Goal: Information Seeking & Learning: Learn about a topic

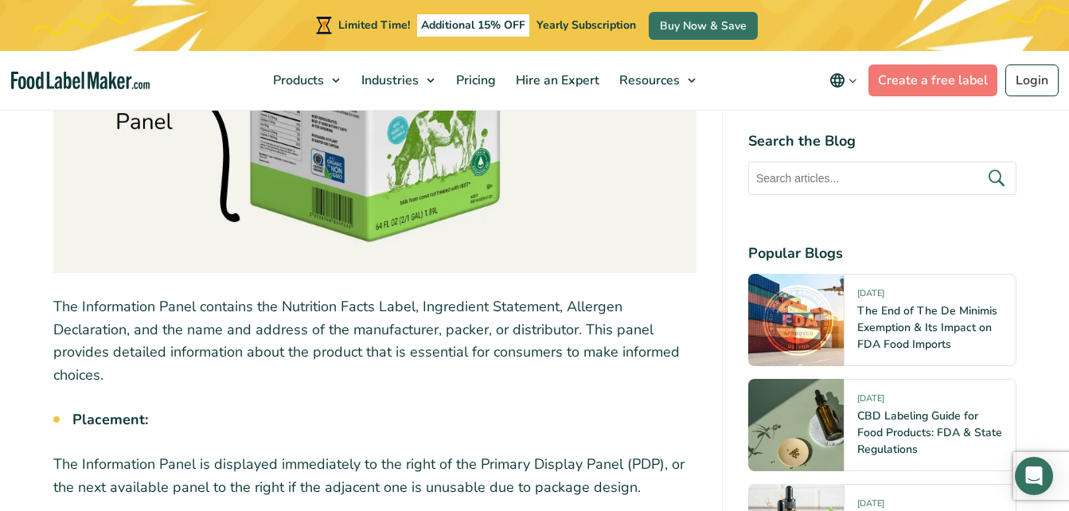
scroll to position [3326, 0]
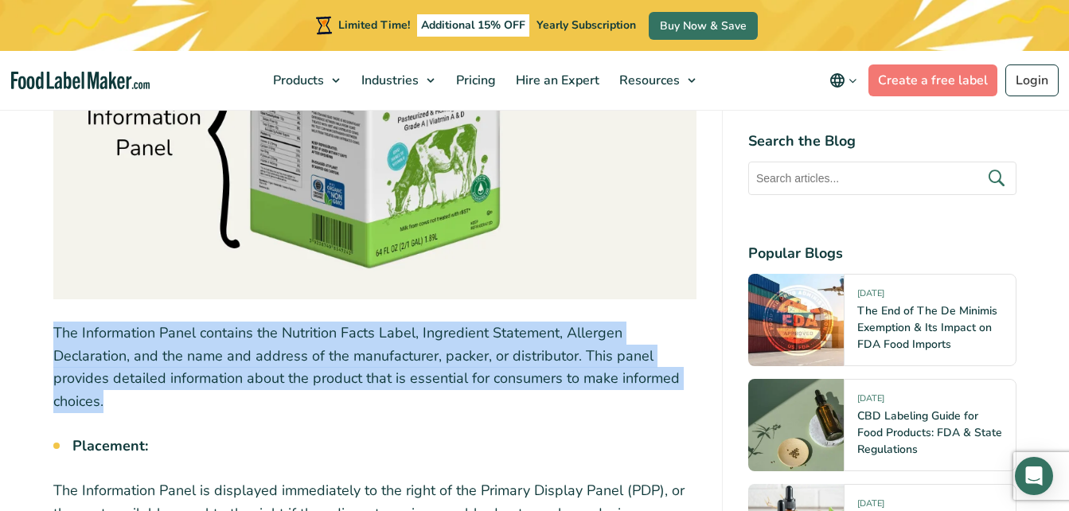
drag, startPoint x: 55, startPoint y: 331, endPoint x: 111, endPoint y: 403, distance: 90.8
click at [111, 403] on p "The Information Panel contains the Nutrition Facts Label, Ingredient Statement,…" at bounding box center [374, 368] width 643 height 92
copy p "The Information Panel contains the Nutrition Facts Label, Ingredient Statement,…"
click at [111, 403] on p "The Information Panel contains the Nutrition Facts Label, Ingredient Statement,…" at bounding box center [374, 368] width 643 height 92
drag, startPoint x: 54, startPoint y: 328, endPoint x: 111, endPoint y: 408, distance: 98.1
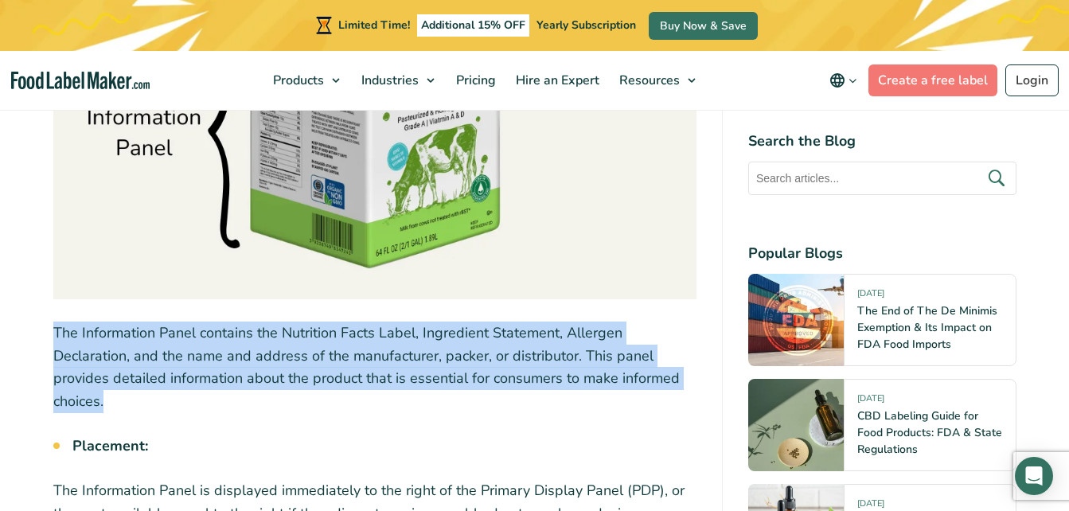
click at [111, 408] on p "The Information Panel contains the Nutrition Facts Label, Ingredient Statement,…" at bounding box center [374, 368] width 643 height 92
copy p "The Information Panel contains the Nutrition Facts Label, Ingredient Statement,…"
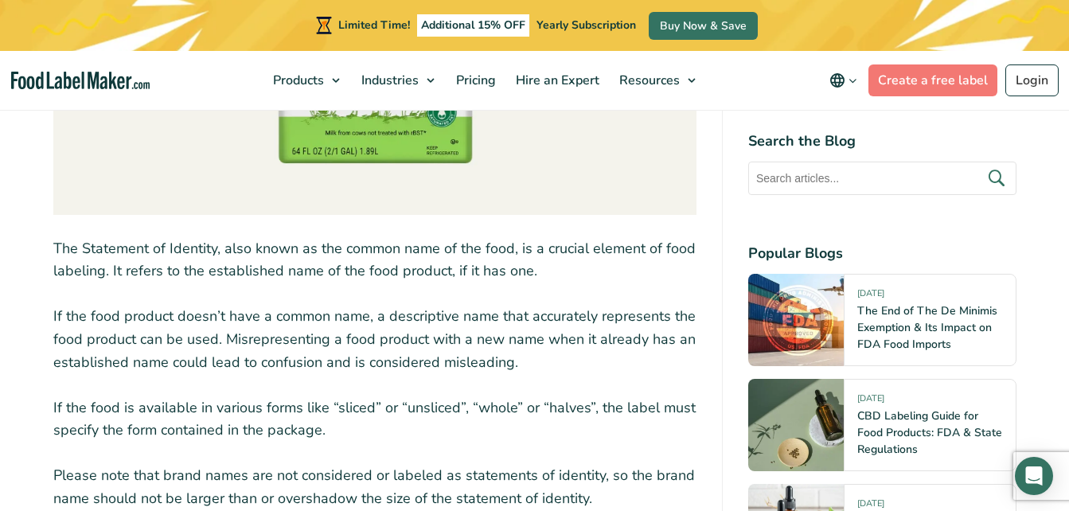
scroll to position [4479, 0]
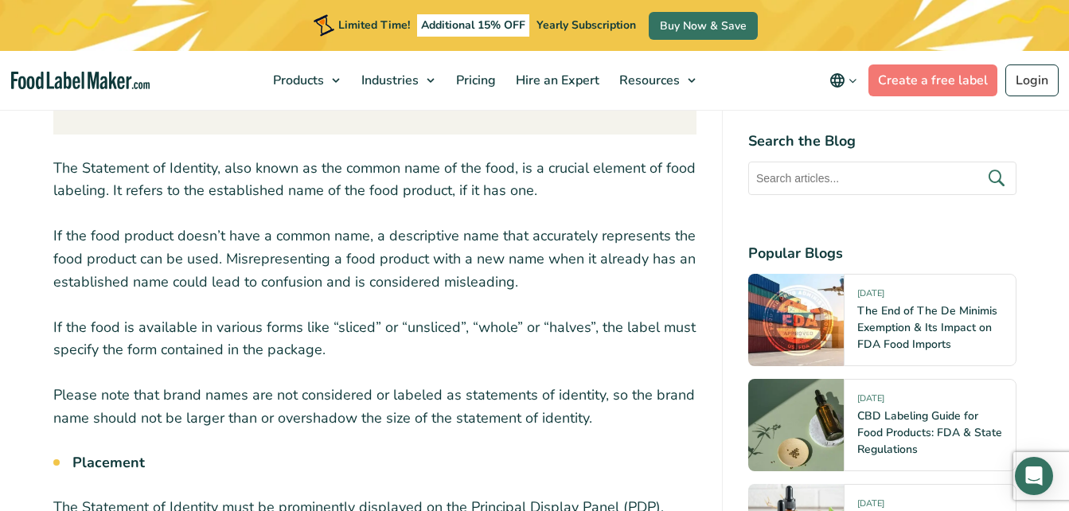
drag, startPoint x: 54, startPoint y: 168, endPoint x: 536, endPoint y: 197, distance: 482.6
click at [536, 197] on p "The Statement of Identity, also known as the common name of the food, is a cruc…" at bounding box center [374, 180] width 643 height 46
copy p "The Statement of Identity, also known as the common name of the food, is a cruc…"
click at [696, 292] on p "If the food product doesn’t have a common name, a descriptive name that accurat…" at bounding box center [374, 259] width 643 height 68
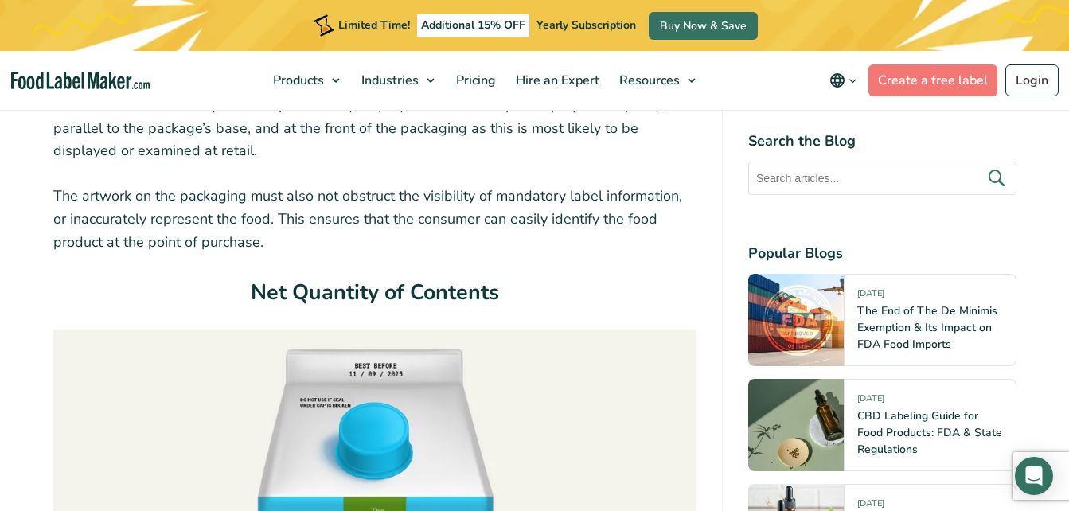
scroll to position [5203, 0]
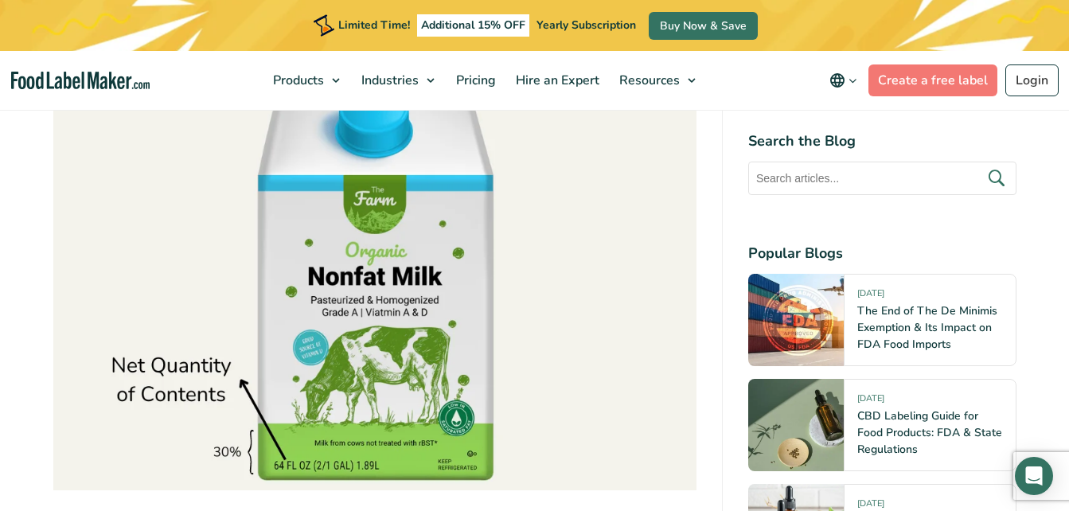
click at [452, 221] on img at bounding box center [374, 249] width 643 height 483
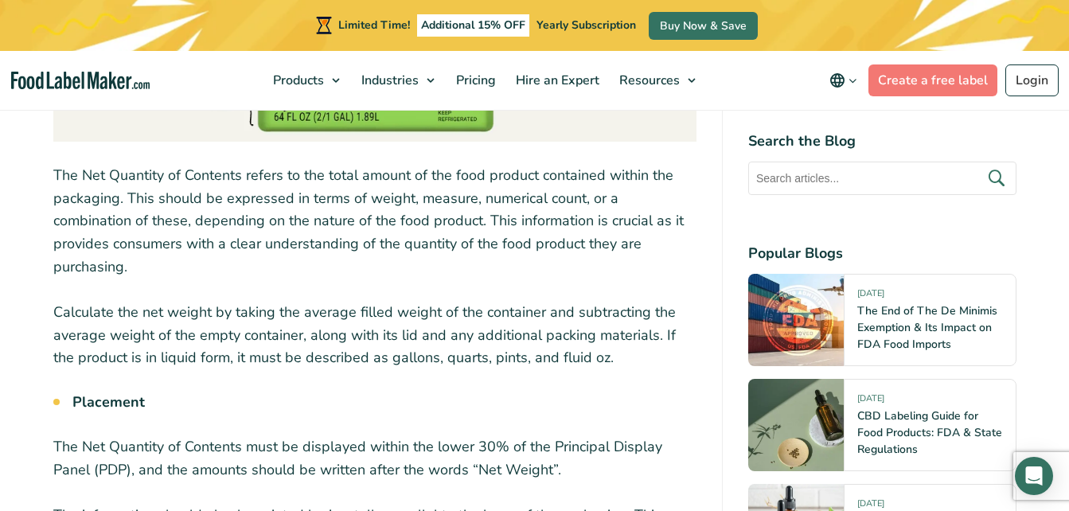
scroll to position [5579, 0]
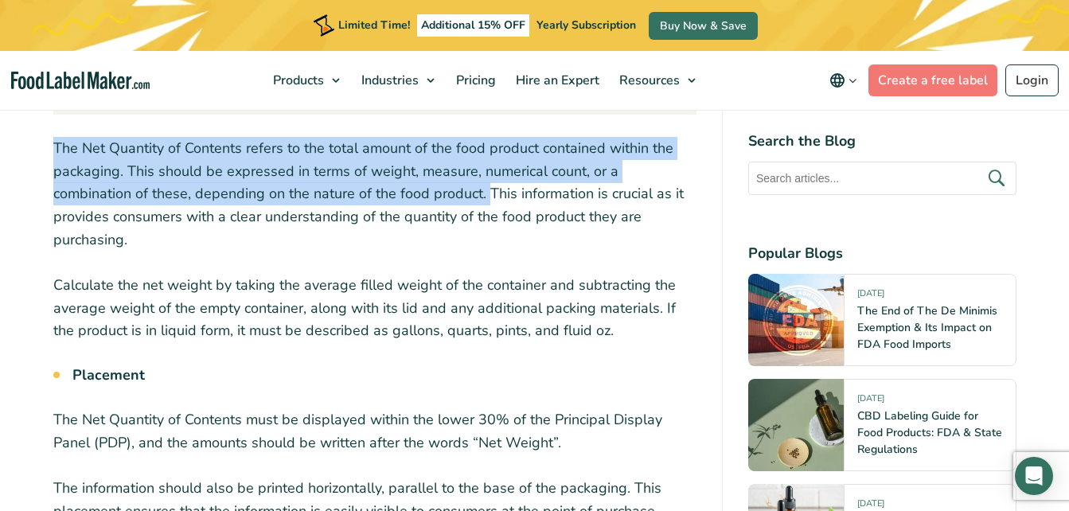
drag, startPoint x: 53, startPoint y: 151, endPoint x: 402, endPoint y: 194, distance: 351.5
click at [402, 194] on p "The Net Quantity of Contents refers to the total amount of the food product con…" at bounding box center [374, 194] width 643 height 115
copy p "The Net Quantity of Contents refers to the total amount of the food product con…"
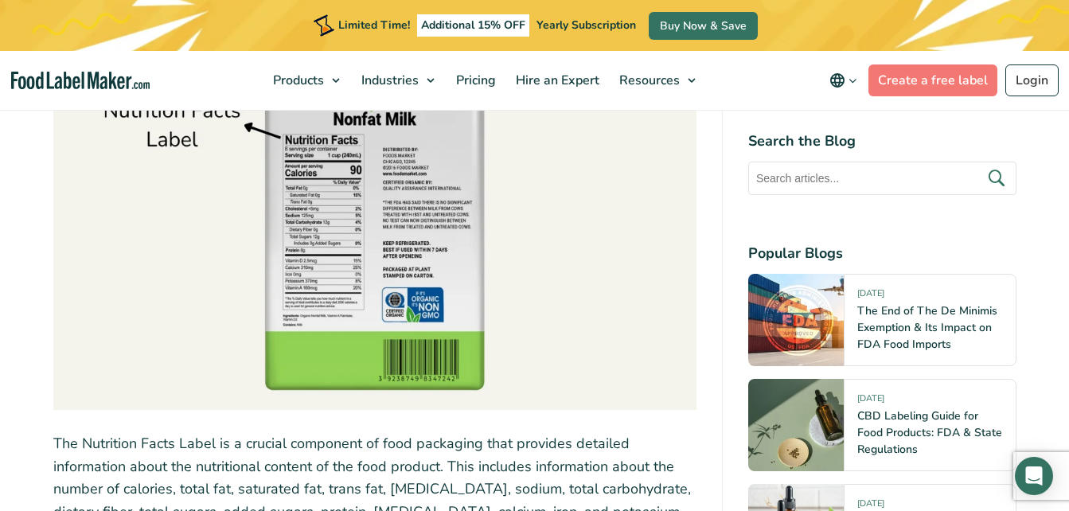
scroll to position [6304, 0]
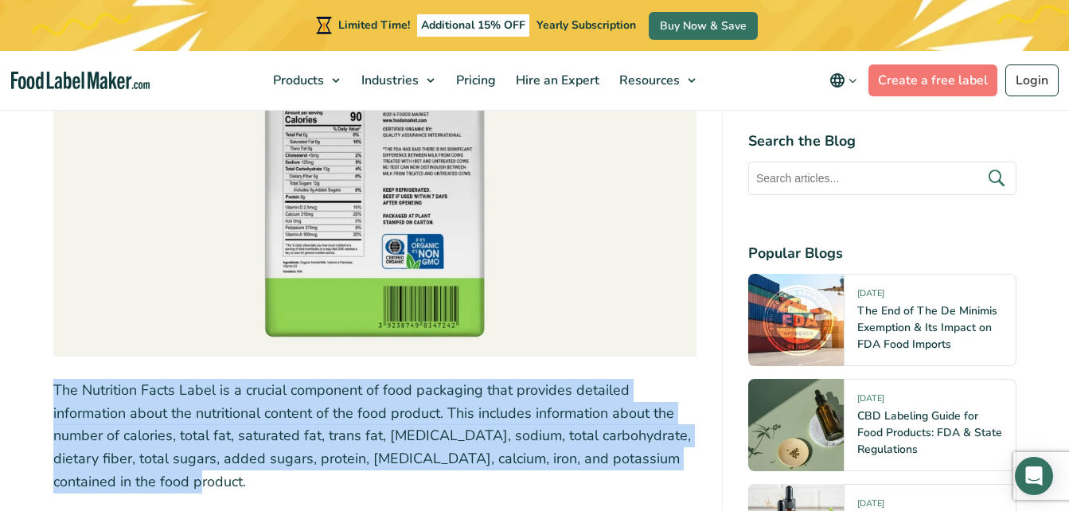
drag, startPoint x: 54, startPoint y: 367, endPoint x: 162, endPoint y: 468, distance: 147.6
click at [162, 468] on p "The Nutrition Facts Label is a crucial component of food packaging that provide…" at bounding box center [374, 436] width 643 height 115
copy p "The Nutrition Facts Label is a crucial component of food packaging that provide…"
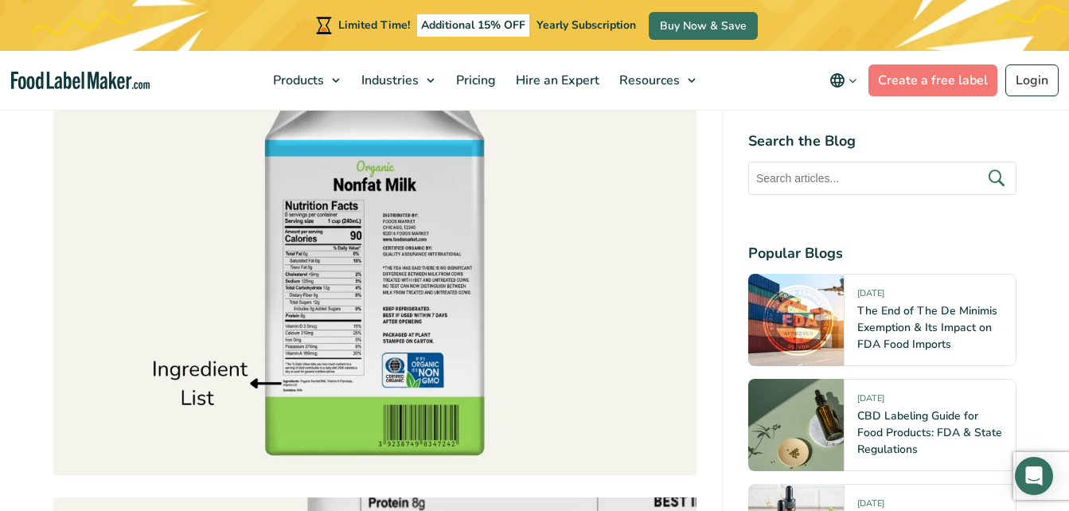
scroll to position [7270, 0]
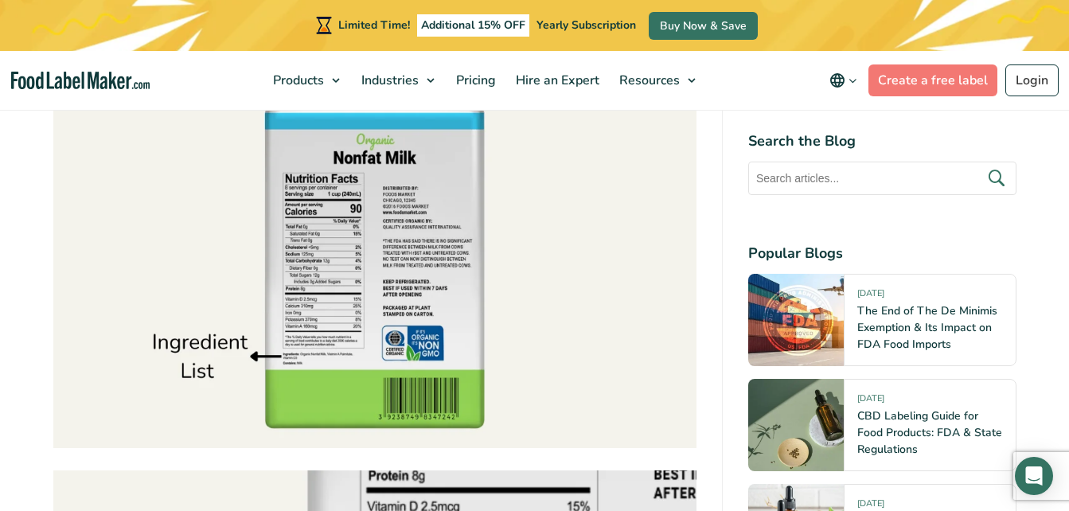
click at [384, 209] on img at bounding box center [374, 207] width 643 height 483
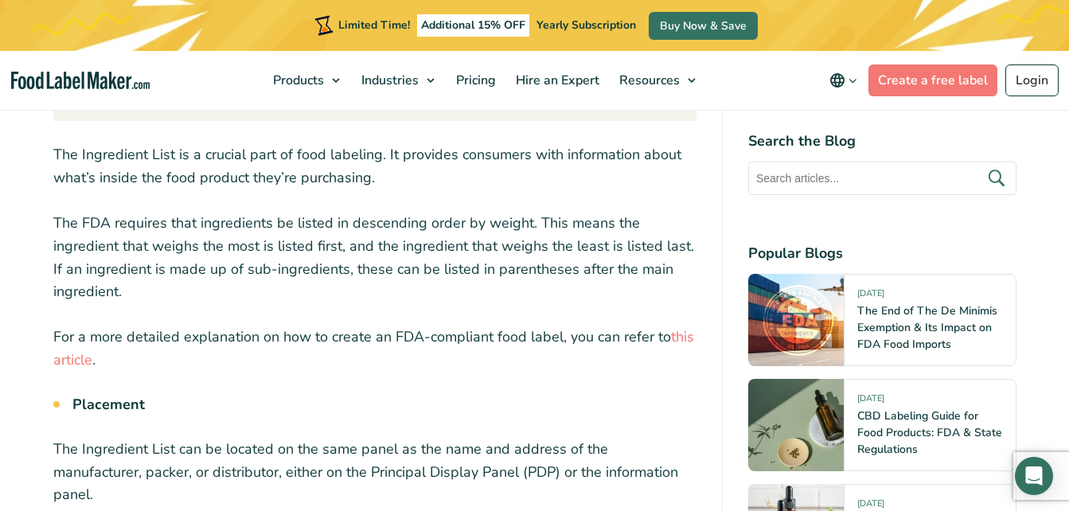
scroll to position [8022, 0]
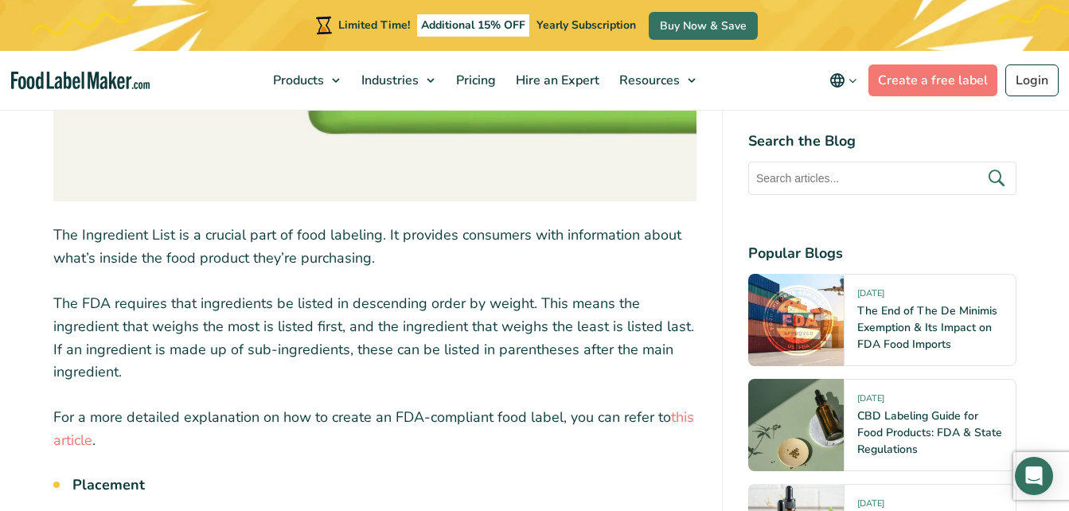
drag, startPoint x: 55, startPoint y: 212, endPoint x: 381, endPoint y: 243, distance: 327.2
click at [381, 243] on p "The Ingredient List is a crucial part of food labeling. It provides consumers w…" at bounding box center [374, 247] width 643 height 46
copy p "The Ingredient List is a crucial part of food labeling. It provides consumers w…"
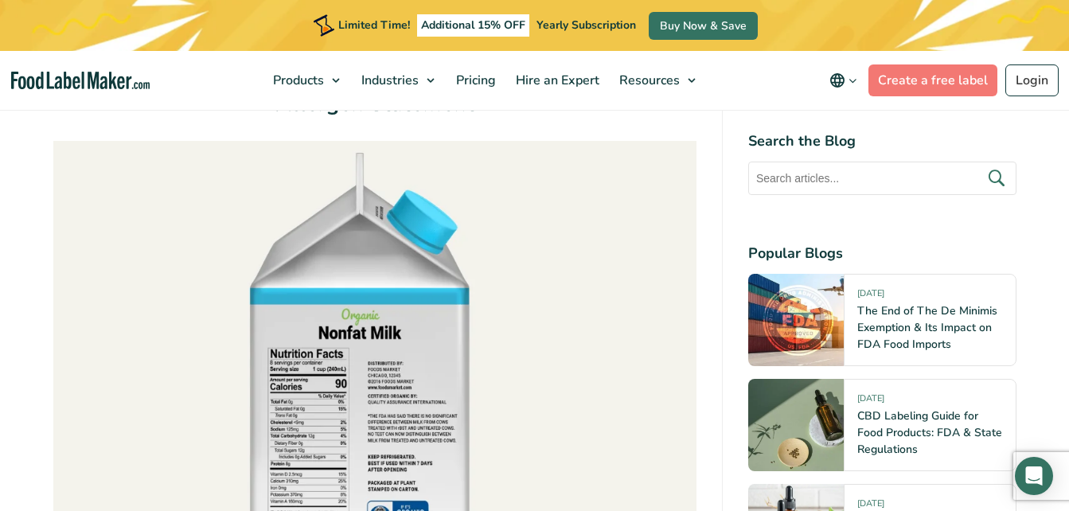
scroll to position [8665, 0]
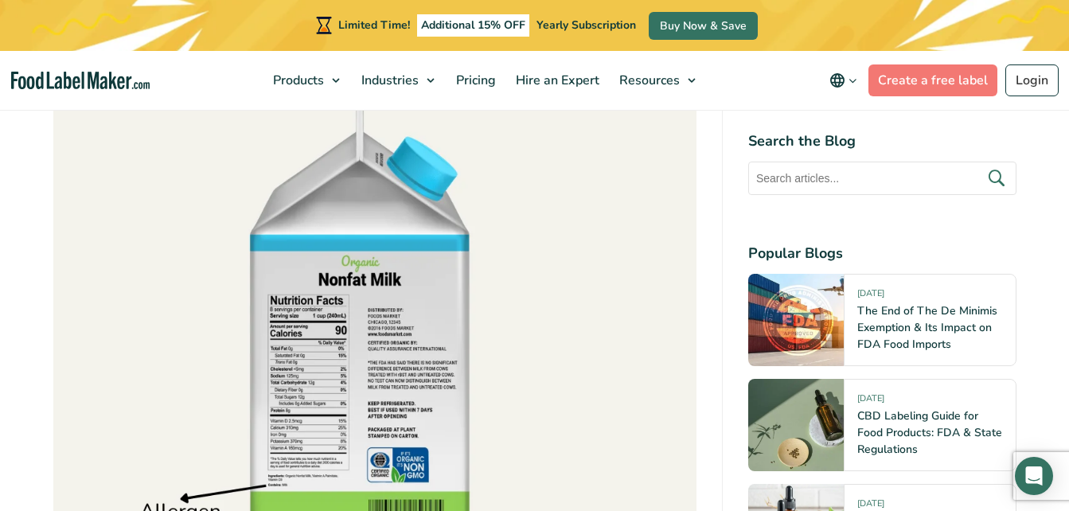
click at [371, 244] on img at bounding box center [374, 329] width 643 height 483
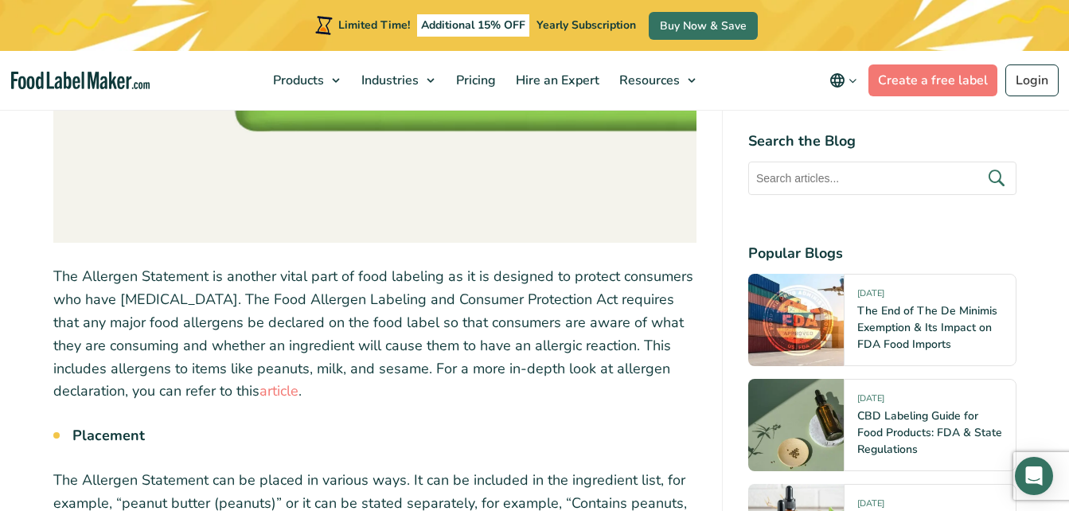
scroll to position [9524, 0]
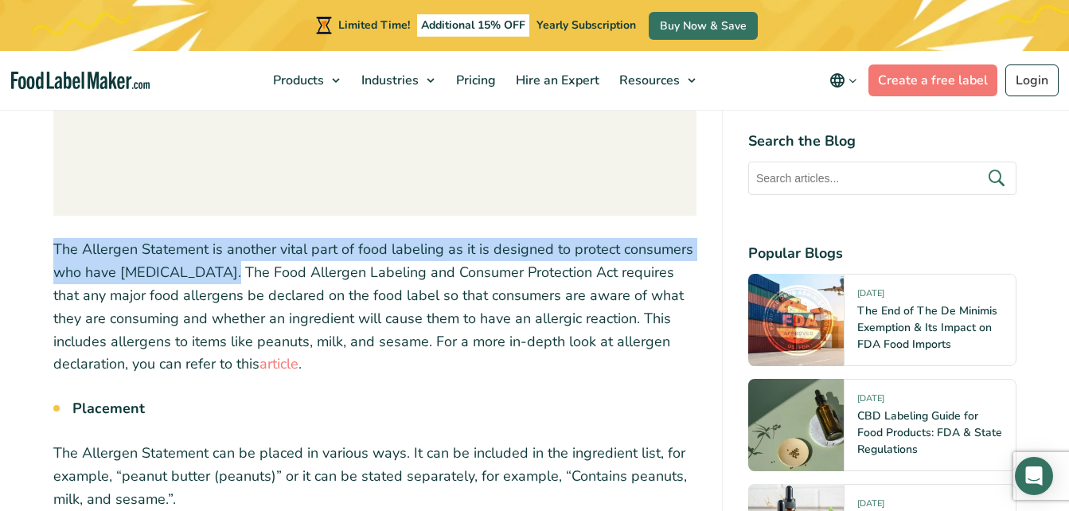
drag, startPoint x: 53, startPoint y: 205, endPoint x: 210, endPoint y: 230, distance: 158.9
click at [210, 238] on p "The Allergen Statement is another vital part of food labeling as it is designed…" at bounding box center [374, 307] width 643 height 138
copy p "The Allergen Statement is another vital part of food labeling as it is designed…"
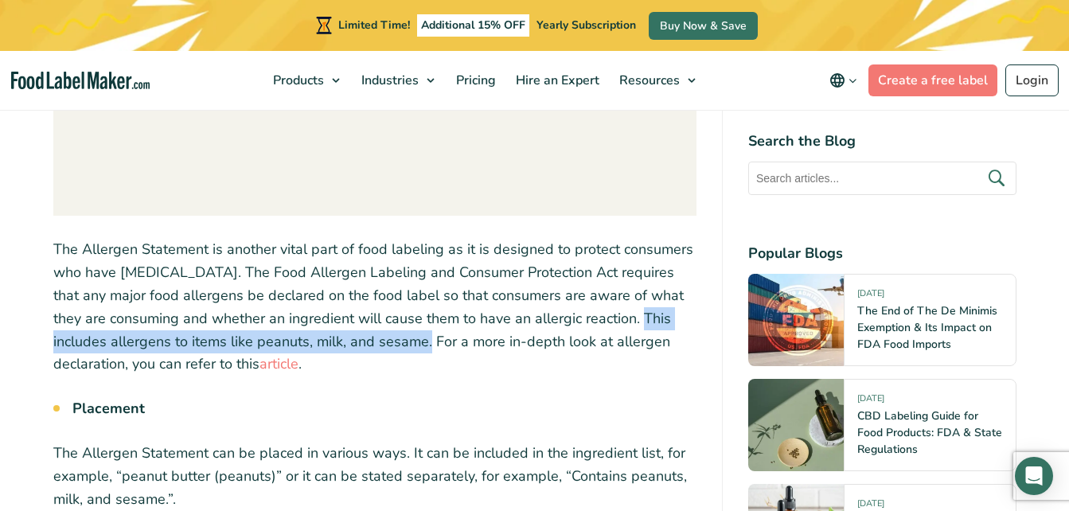
drag, startPoint x: 584, startPoint y: 273, endPoint x: 370, endPoint y: 301, distance: 215.2
click at [370, 301] on p "The Allergen Statement is another vital part of food labeling as it is designed…" at bounding box center [374, 307] width 643 height 138
copy p "This includes allergens to items like peanuts, milk, and sesame."
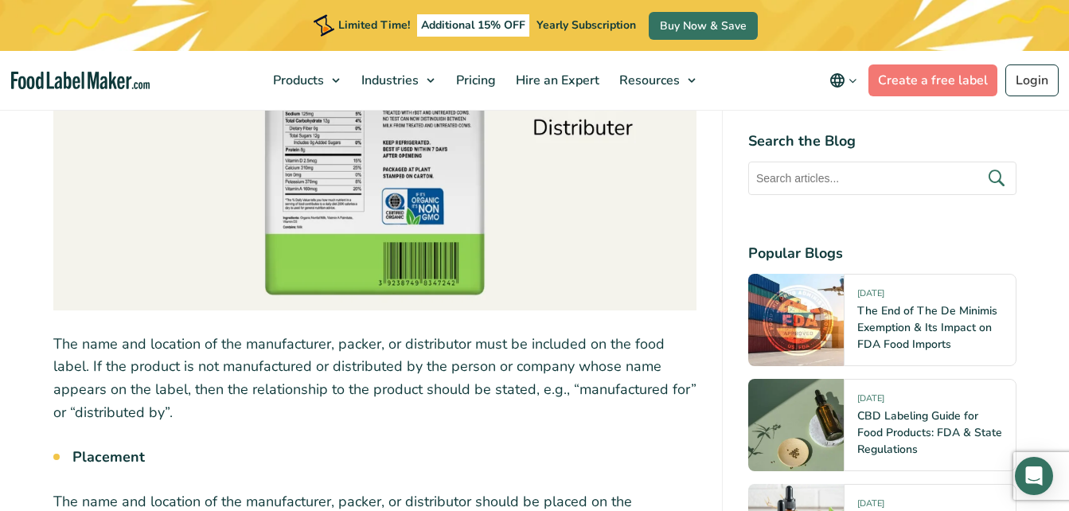
scroll to position [10356, 0]
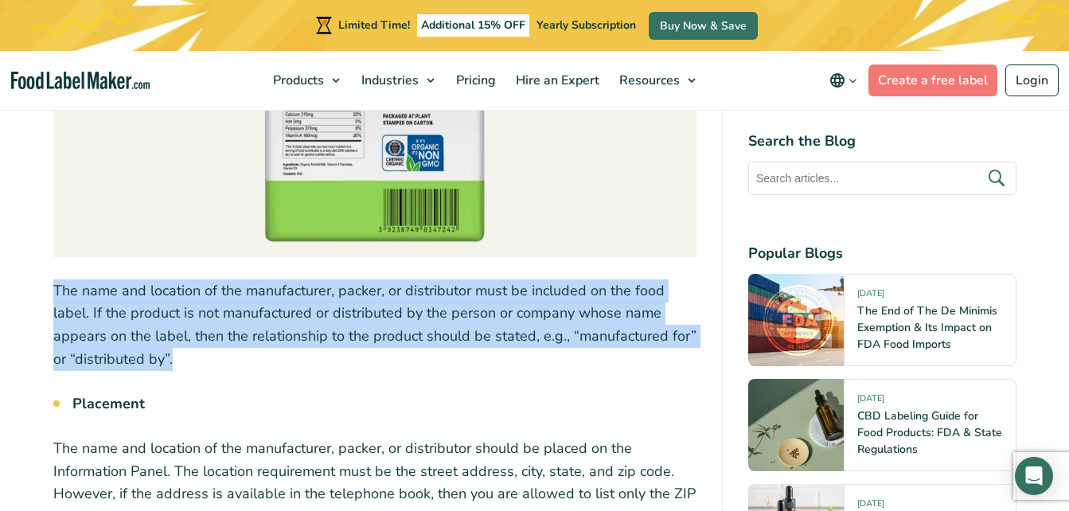
drag, startPoint x: 56, startPoint y: 244, endPoint x: 182, endPoint y: 315, distance: 145.1
click at [182, 315] on p "The name and location of the manufacturer, packer, or distributor must be inclu…" at bounding box center [374, 326] width 643 height 92
copy p "The name and location of the manufacturer, packer, or distributor must be inclu…"
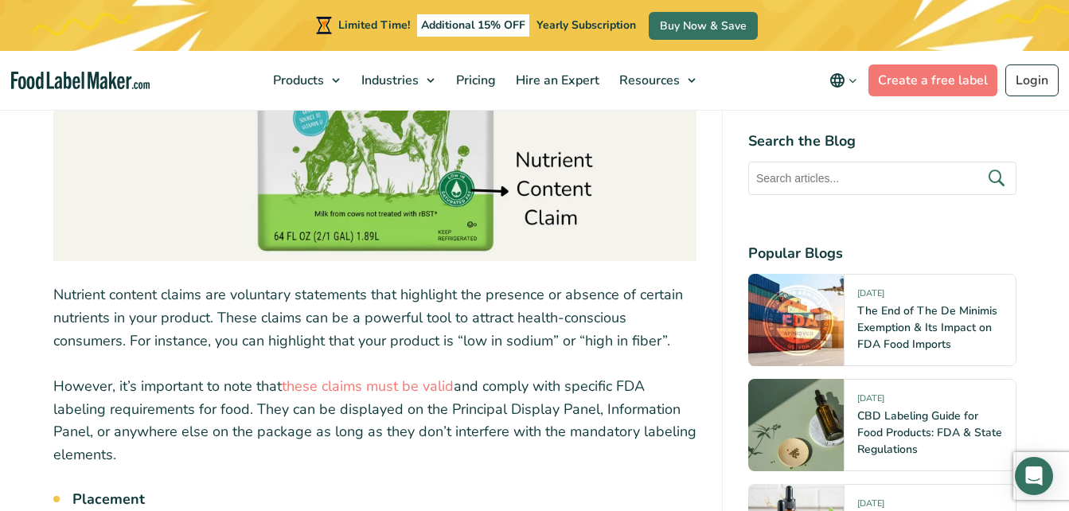
scroll to position [11376, 0]
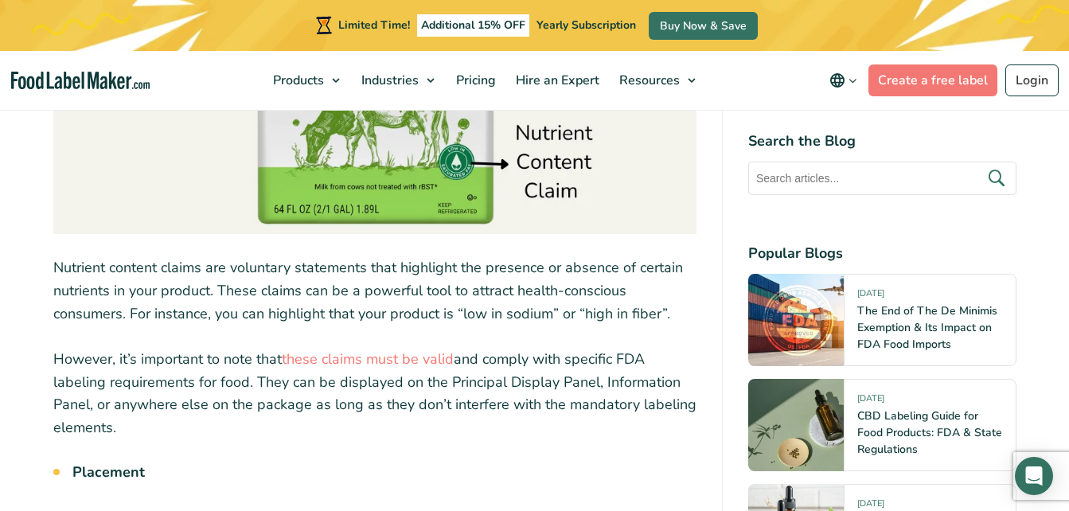
drag, startPoint x: 55, startPoint y: 224, endPoint x: 679, endPoint y: 281, distance: 627.0
click at [679, 281] on p "Nutrient content claims are voluntary statements that highlight the presence or…" at bounding box center [374, 290] width 643 height 68
copy p "Nutrient content claims are voluntary statements that highlight the presence or…"
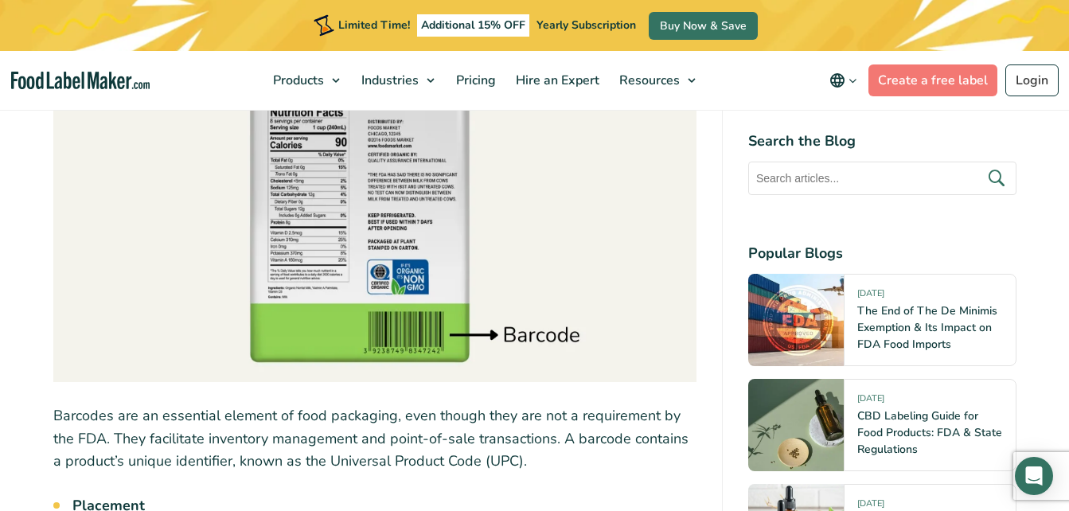
scroll to position [12207, 0]
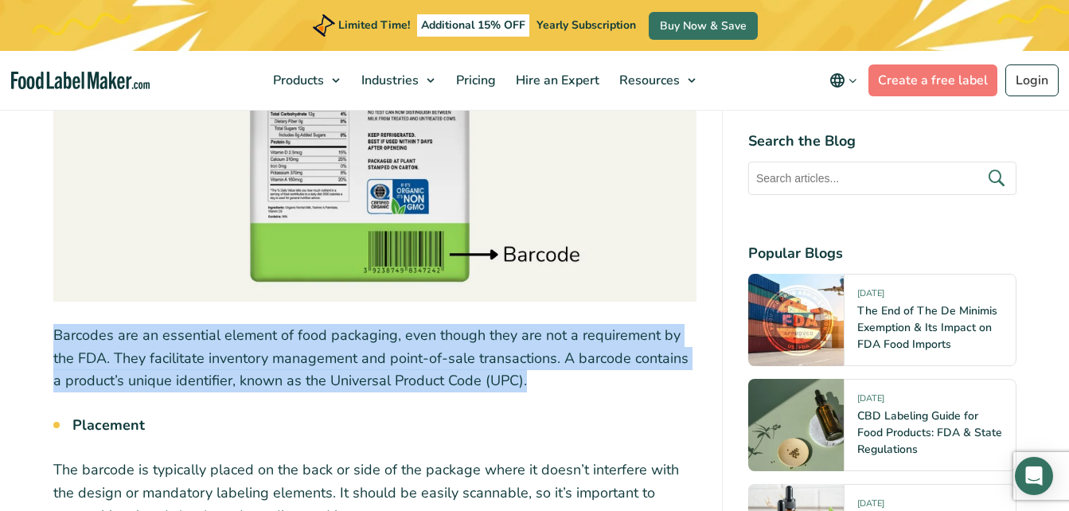
drag, startPoint x: 55, startPoint y: 295, endPoint x: 527, endPoint y: 350, distance: 475.4
click at [527, 350] on p "Barcodes are an essential element of food packaging, even though they are not a…" at bounding box center [374, 358] width 643 height 68
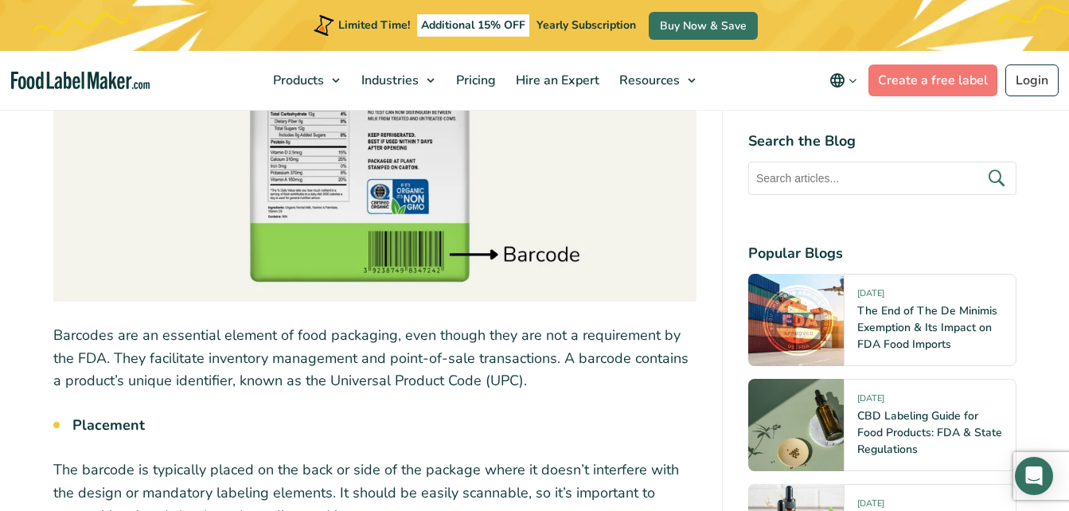
click at [994, 244] on h4 "Popular Blogs" at bounding box center [883, 254] width 268 height 22
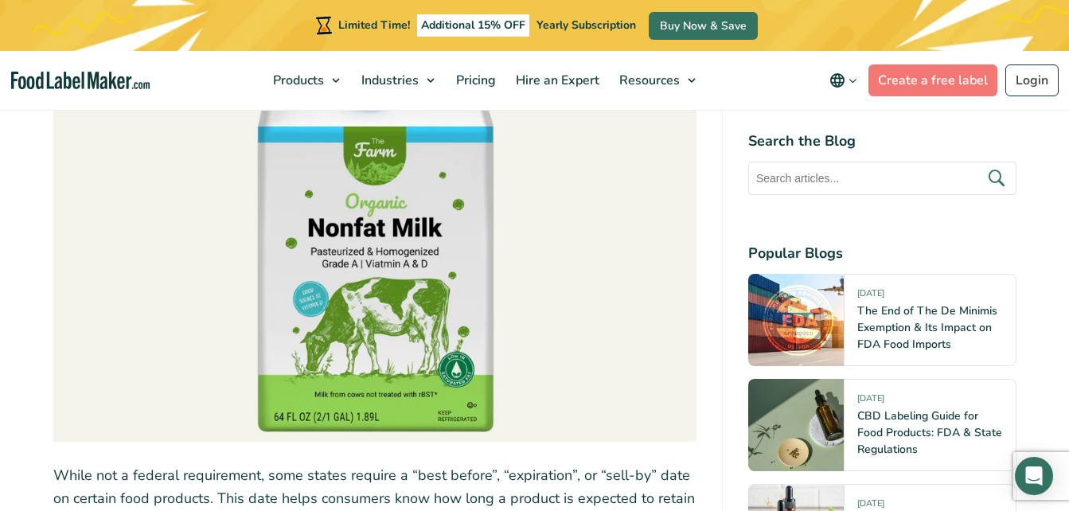
scroll to position [13066, 0]
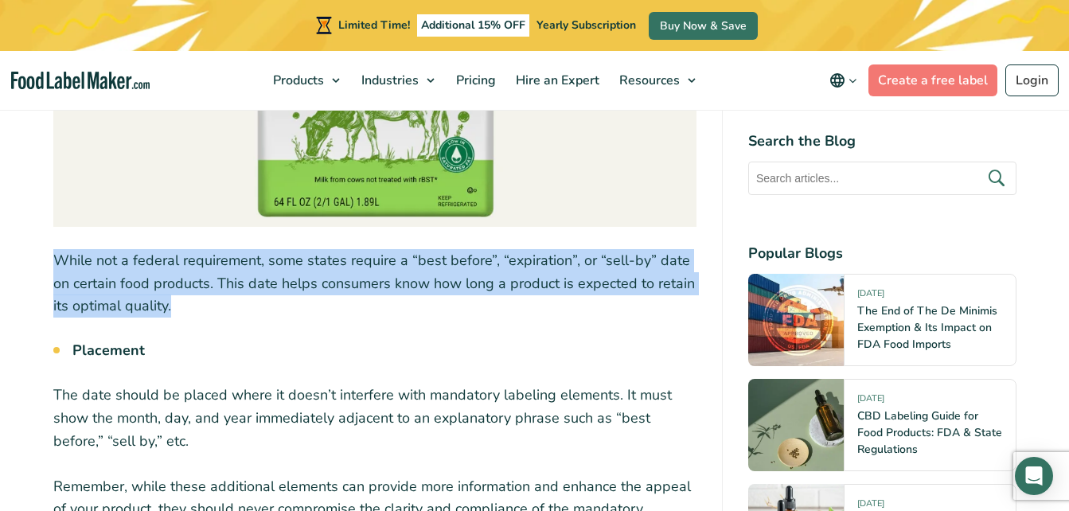
drag, startPoint x: 55, startPoint y: 225, endPoint x: 173, endPoint y: 270, distance: 126.3
click at [173, 270] on p "While not a federal requirement, some states require a “best before”, “expirati…" at bounding box center [374, 283] width 643 height 68
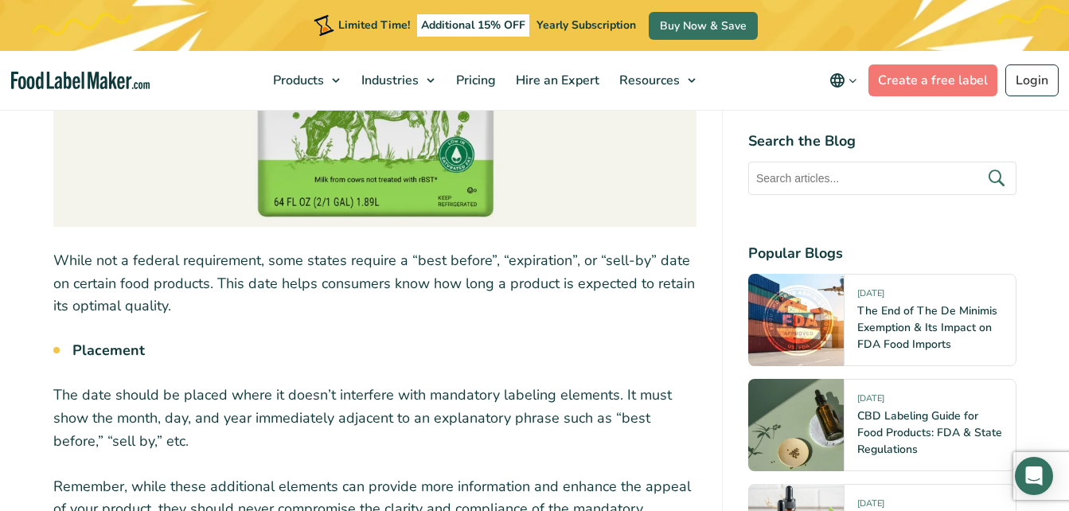
click at [696, 340] on li "Placement" at bounding box center [384, 351] width 624 height 22
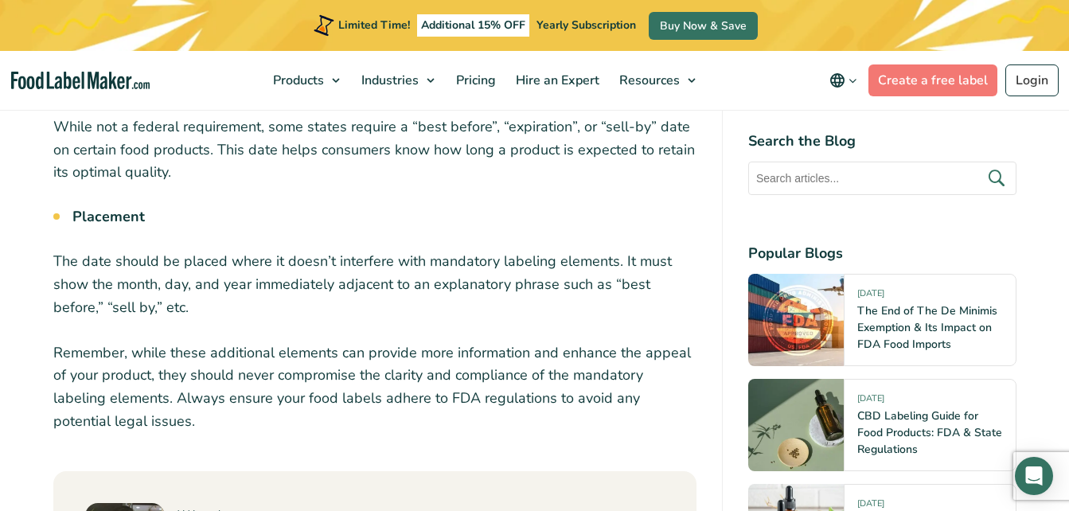
scroll to position [13227, 0]
